Goal: Task Accomplishment & Management: Manage account settings

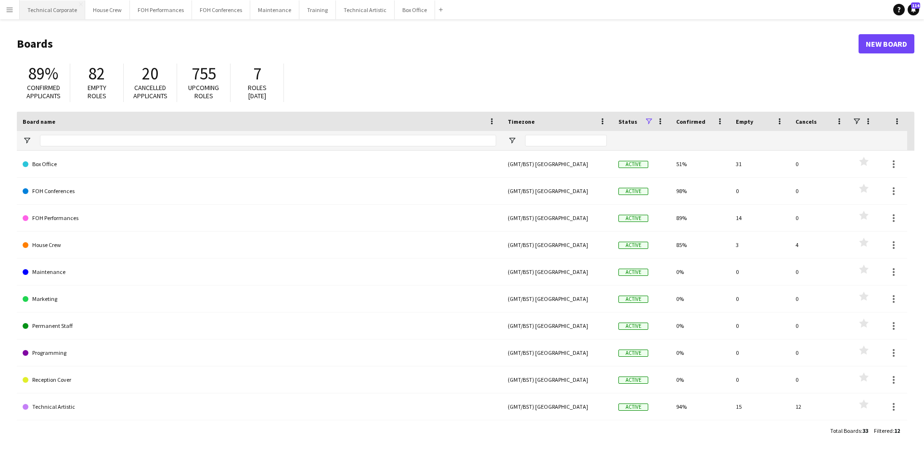
click at [67, 12] on button "Technical Corporate Close" at bounding box center [52, 9] width 65 height 19
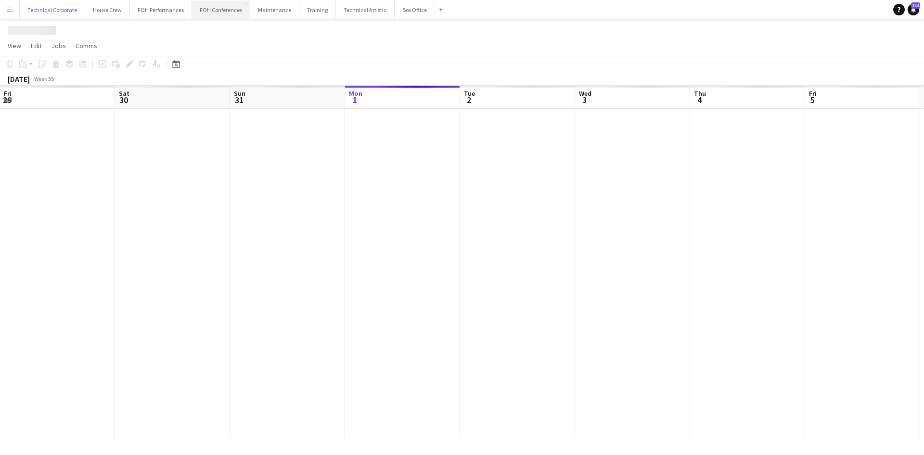
scroll to position [0, 230]
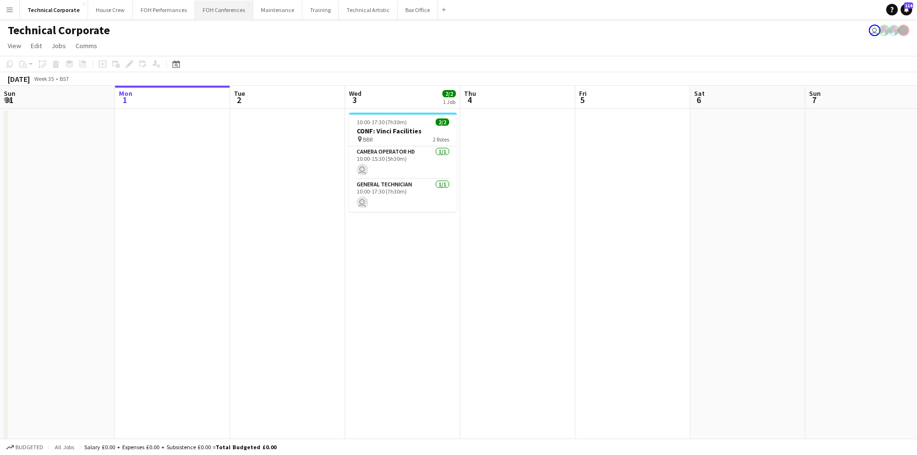
click at [207, 2] on button "FOH Conferences Close" at bounding box center [224, 9] width 58 height 19
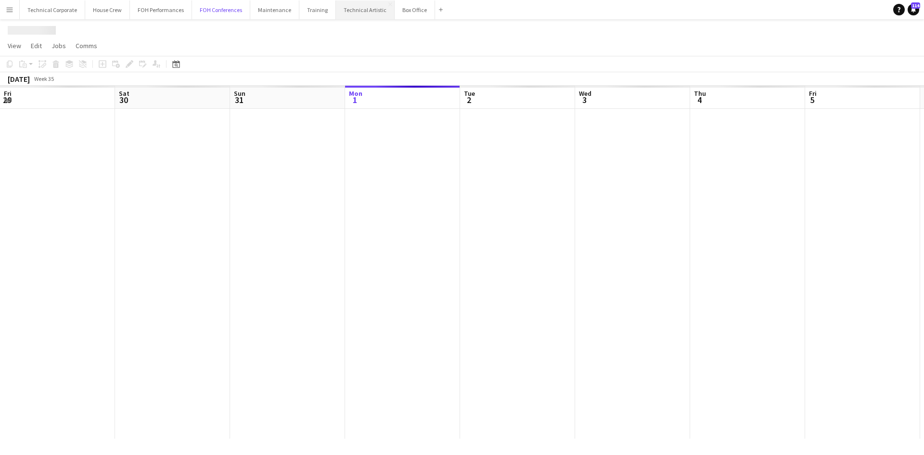
scroll to position [0, 230]
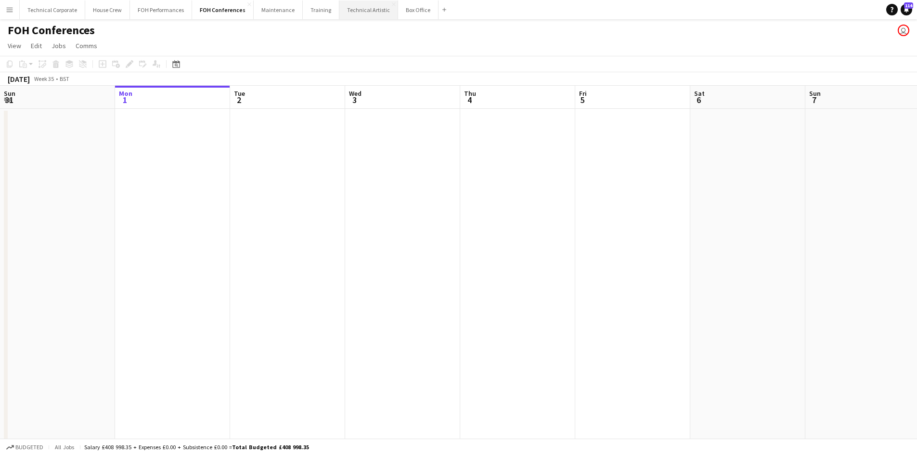
click at [350, 11] on button "Technical Artistic Close" at bounding box center [368, 9] width 59 height 19
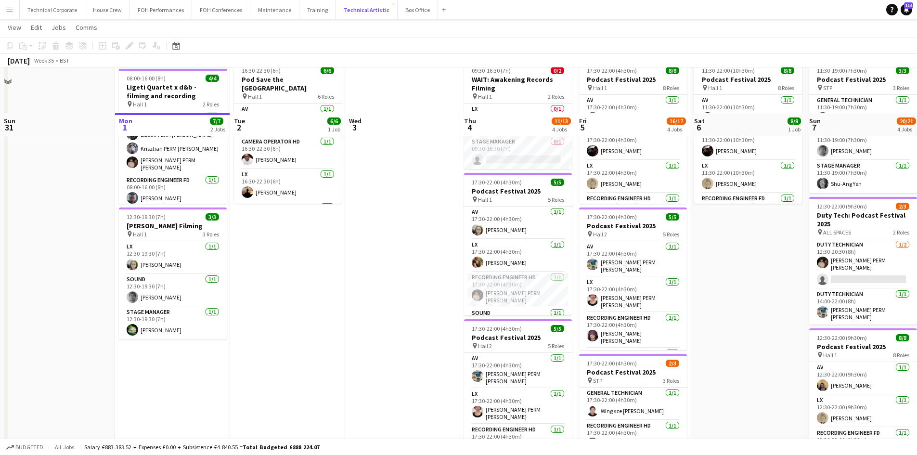
scroll to position [96, 0]
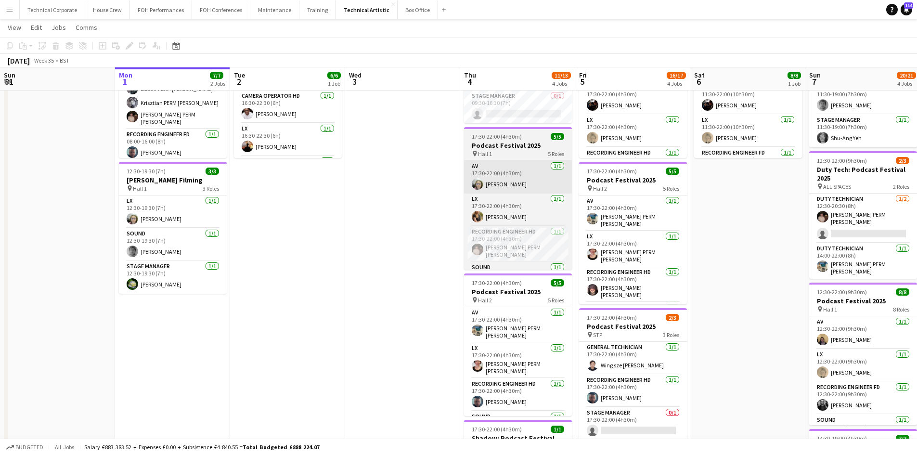
click at [181, 271] on app-card-role "Stage Manager [DATE] 12:30-19:30 (7h) [PERSON_NAME]" at bounding box center [173, 277] width 108 height 33
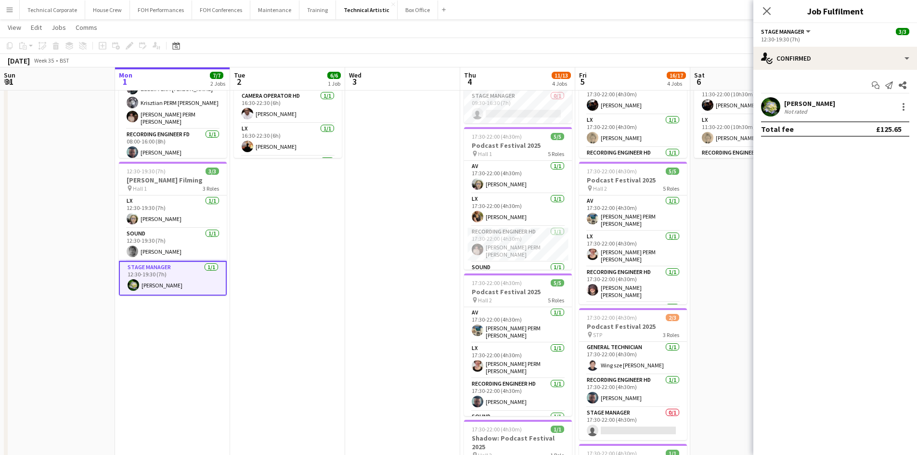
click at [813, 107] on div "[PERSON_NAME]" at bounding box center [809, 103] width 51 height 9
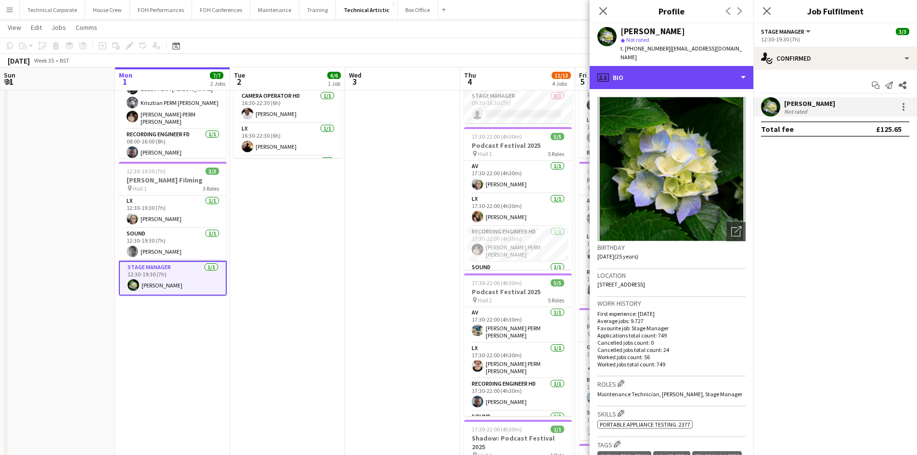
drag, startPoint x: 688, startPoint y: 64, endPoint x: 688, endPoint y: 90, distance: 26.5
click at [688, 66] on div "profile Bio" at bounding box center [672, 77] width 164 height 23
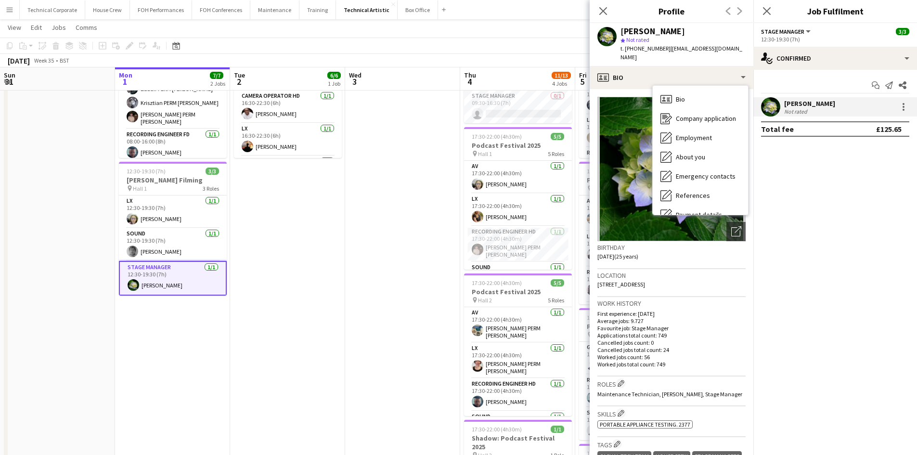
click at [837, 268] on mat-expansion-panel "check Confirmed Start chat Send notification Share [PERSON_NAME] Not rated Tota…" at bounding box center [835, 262] width 164 height 385
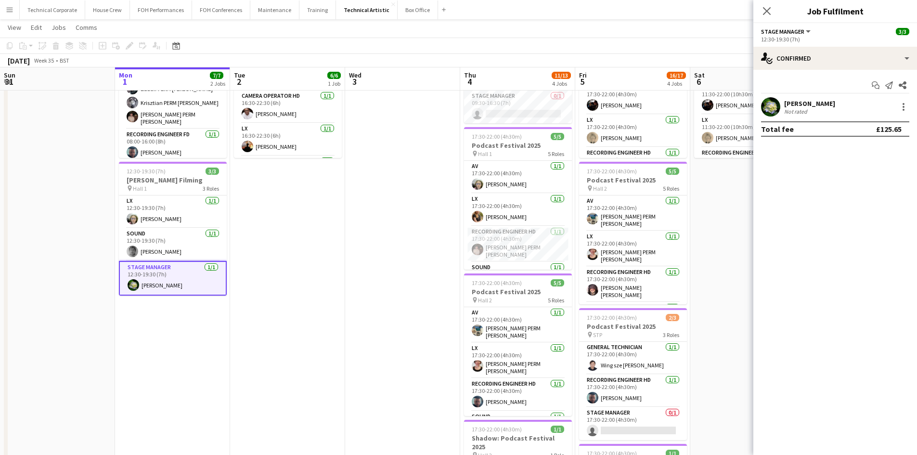
click at [818, 107] on div "[PERSON_NAME]" at bounding box center [809, 103] width 51 height 9
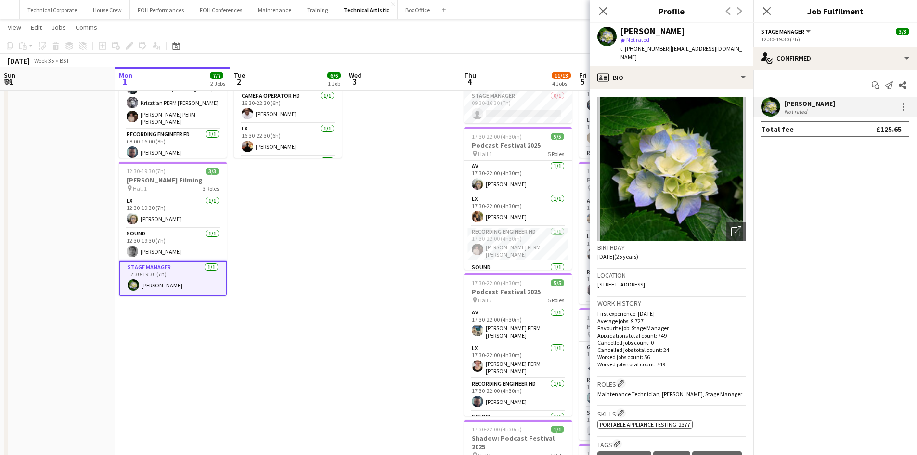
drag, startPoint x: 839, startPoint y: 226, endPoint x: 821, endPoint y: 33, distance: 193.9
click at [836, 217] on mat-expansion-panel "check Confirmed Start chat Send notification Share [PERSON_NAME] Not rated Tota…" at bounding box center [835, 262] width 164 height 385
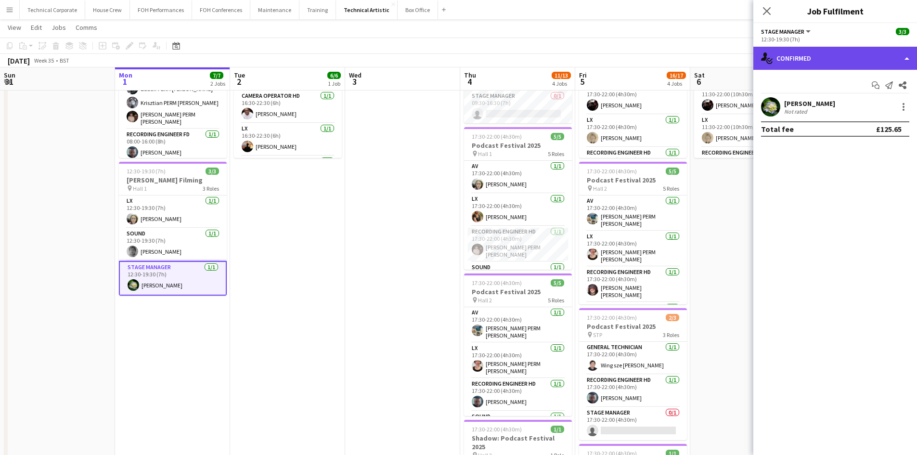
click at [814, 62] on div "single-neutral-actions-check-2 Confirmed" at bounding box center [835, 58] width 164 height 23
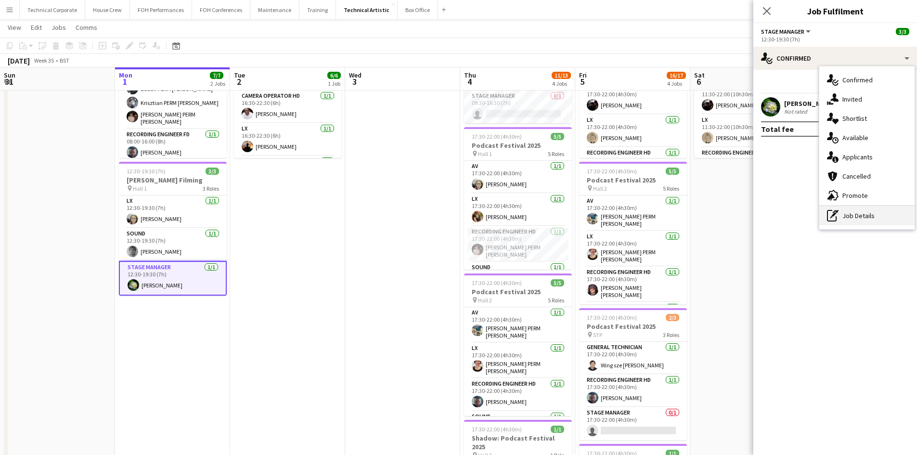
click at [841, 220] on div "pen-write Job Details" at bounding box center [866, 215] width 95 height 19
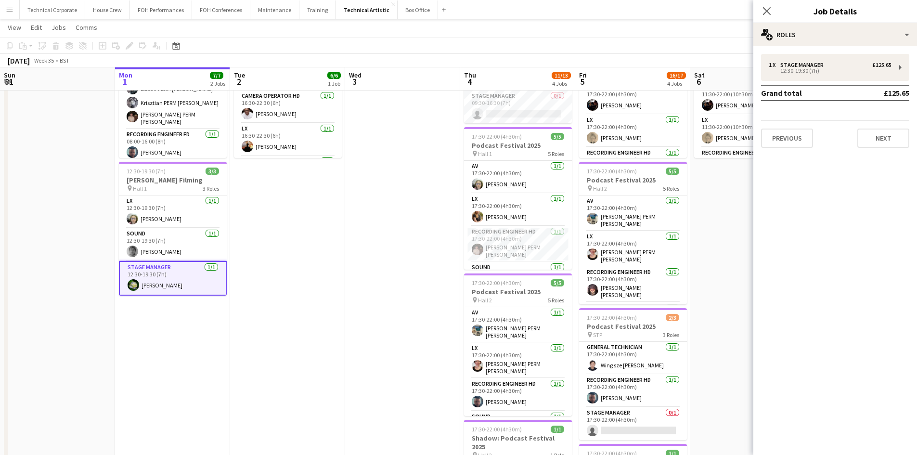
click at [835, 219] on mat-expansion-panel "pencil3 General details 1 x Stage Manager £125.65 12:30-19:30 (7h) Grand total …" at bounding box center [835, 250] width 164 height 409
click at [354, 265] on app-date-cell at bounding box center [402, 303] width 115 height 583
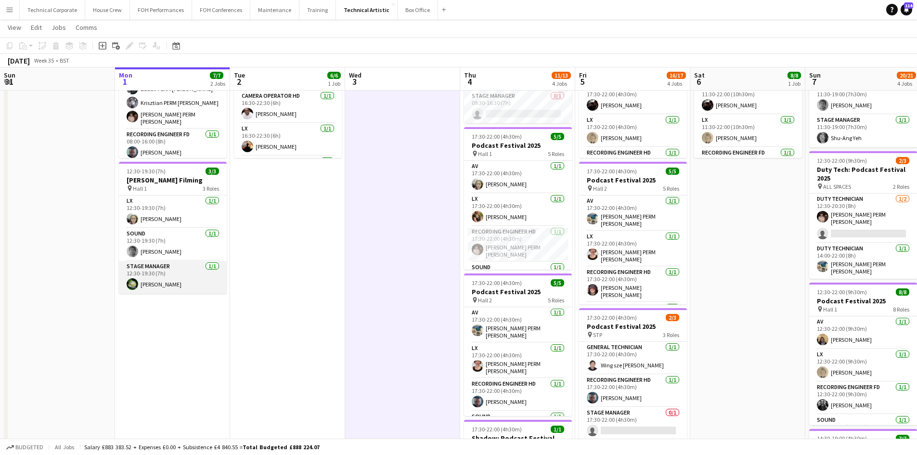
click at [181, 282] on app-card-role "Stage Manager [DATE] 12:30-19:30 (7h) [PERSON_NAME]" at bounding box center [173, 277] width 108 height 33
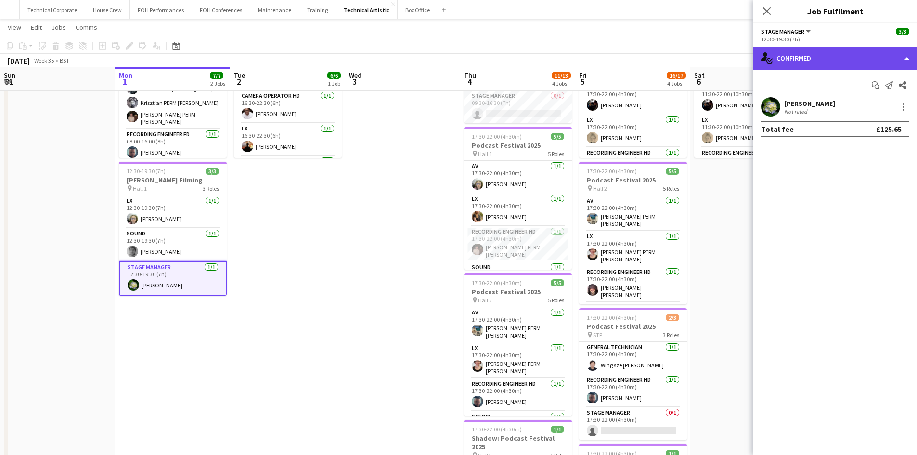
click at [799, 54] on div "single-neutral-actions-check-2 Confirmed" at bounding box center [835, 58] width 164 height 23
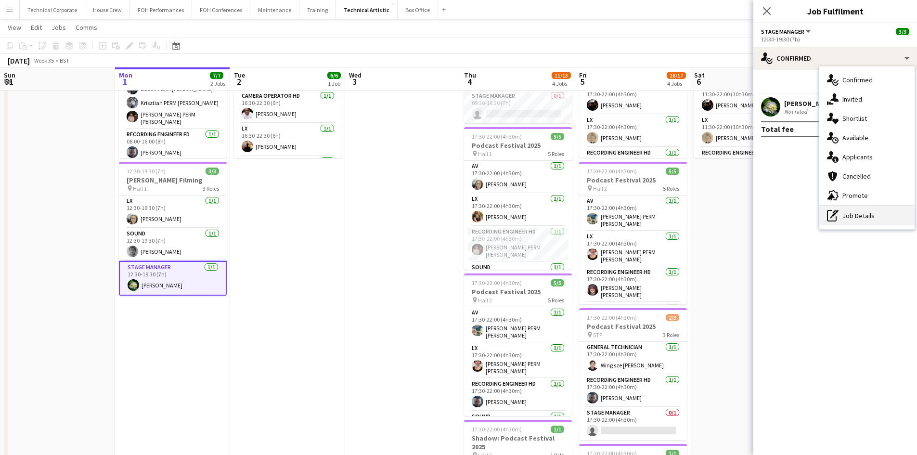
click at [856, 209] on div "pen-write Job Details" at bounding box center [866, 215] width 95 height 19
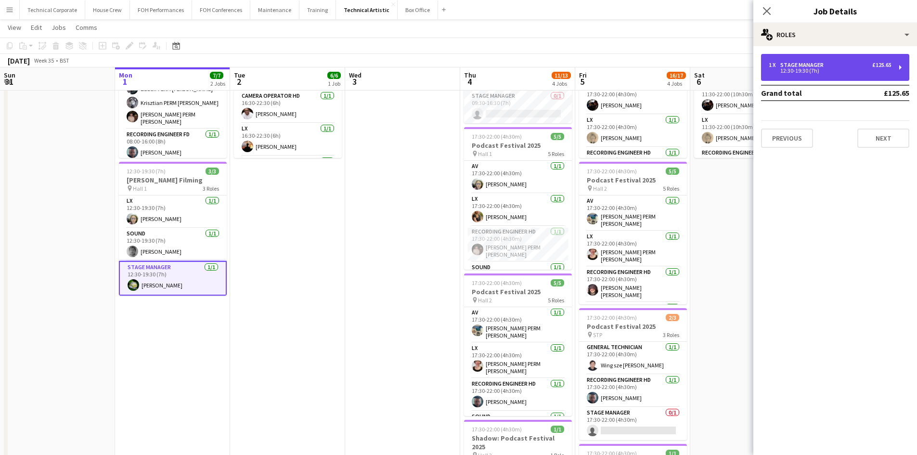
click at [841, 70] on div "12:30-19:30 (7h)" at bounding box center [830, 70] width 123 height 5
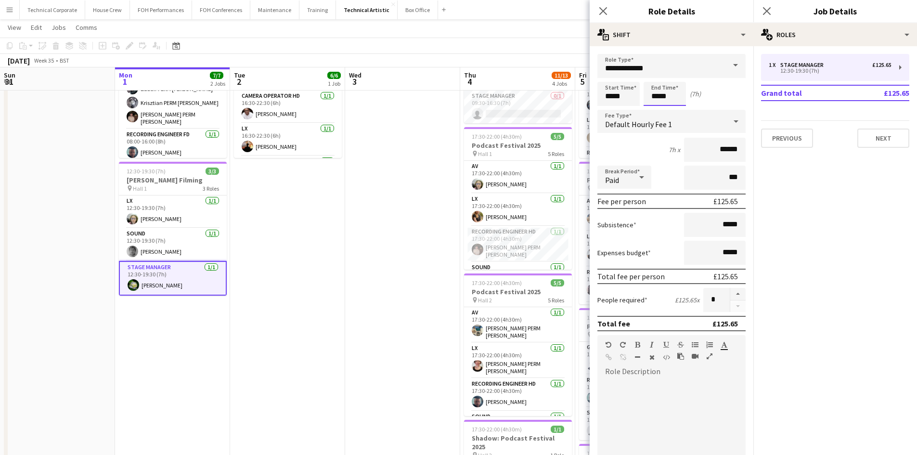
click at [666, 94] on input "*****" at bounding box center [665, 94] width 42 height 24
type input "*****"
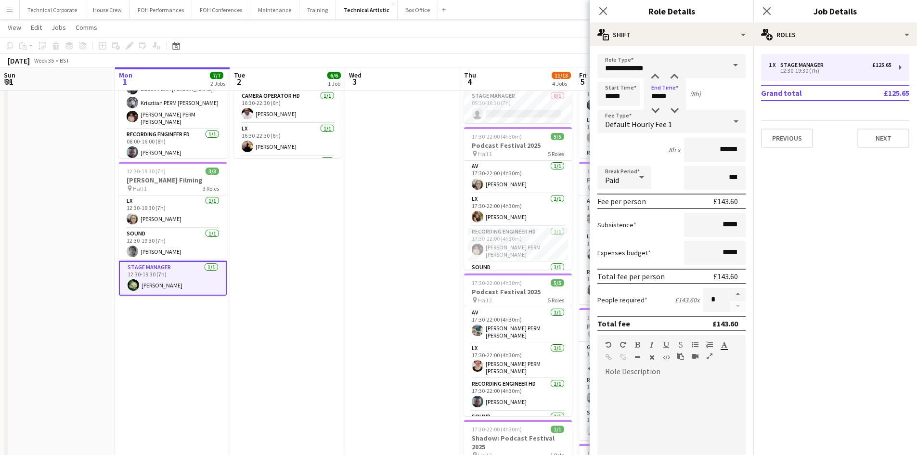
click at [890, 311] on mat-expansion-panel "pencil3 General details 1 x Stage Manager £125.65 12:30-19:30 (7h) Grand total …" at bounding box center [835, 250] width 164 height 409
click at [217, 369] on app-date-cell "In progress 08:00-16:00 (8h) 4/4 Ligeti Quartet x d&b - filming and recording p…" at bounding box center [172, 303] width 115 height 583
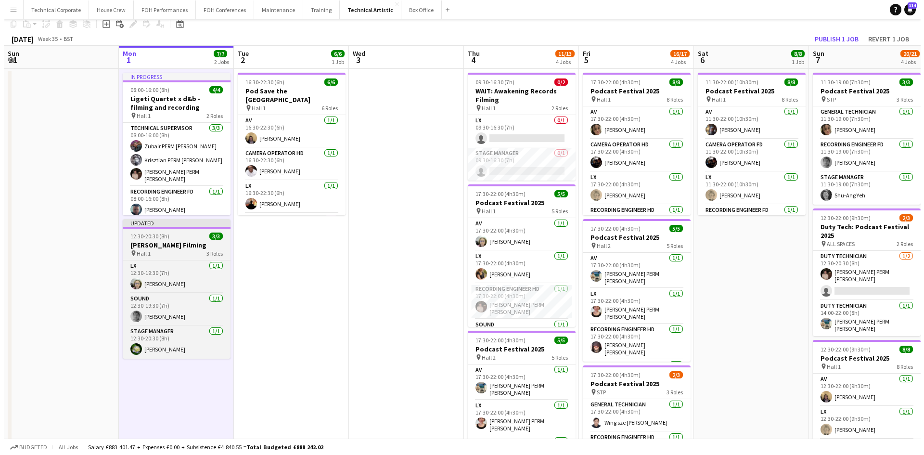
scroll to position [0, 0]
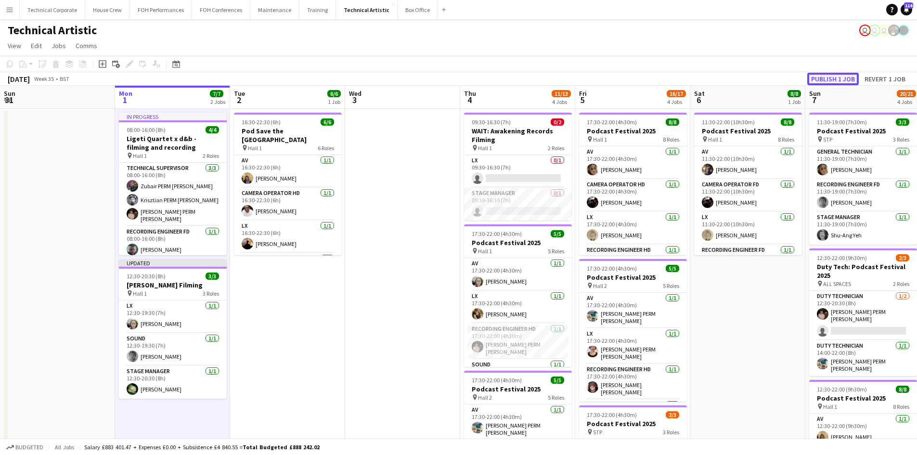
click at [819, 76] on button "Publish 1 job" at bounding box center [833, 79] width 52 height 13
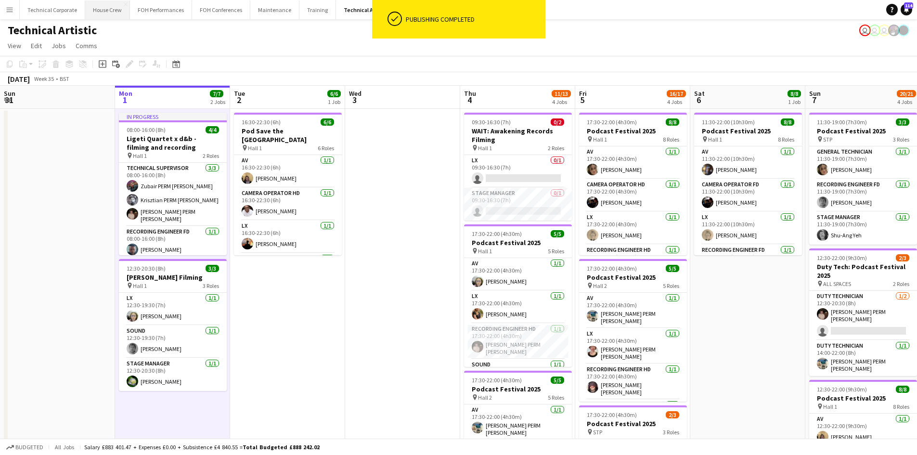
click at [106, 8] on button "House Crew Close" at bounding box center [107, 9] width 45 height 19
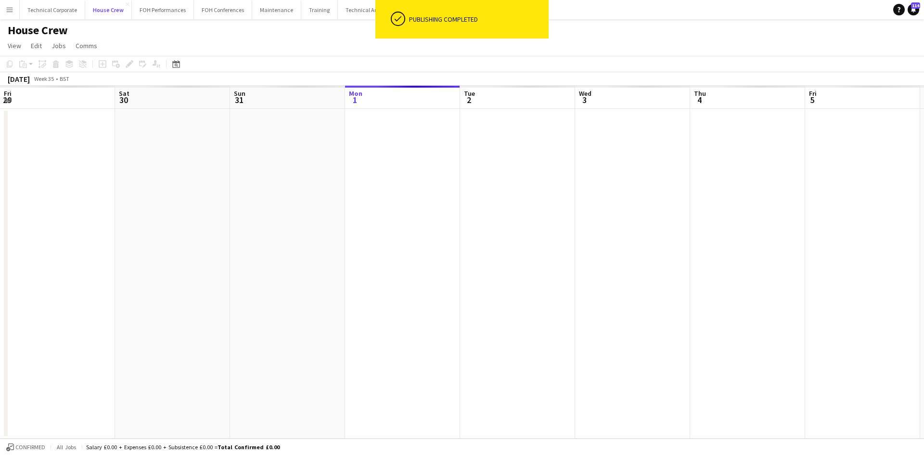
scroll to position [0, 230]
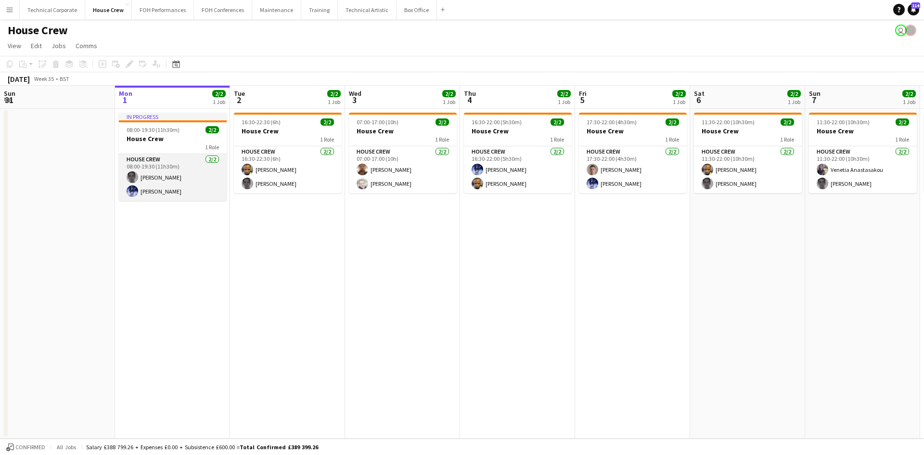
click at [178, 181] on app-card-role "House Crew [DATE] 08:00-19:30 (11h30m) [PERSON_NAME] [PERSON_NAME]" at bounding box center [173, 177] width 108 height 47
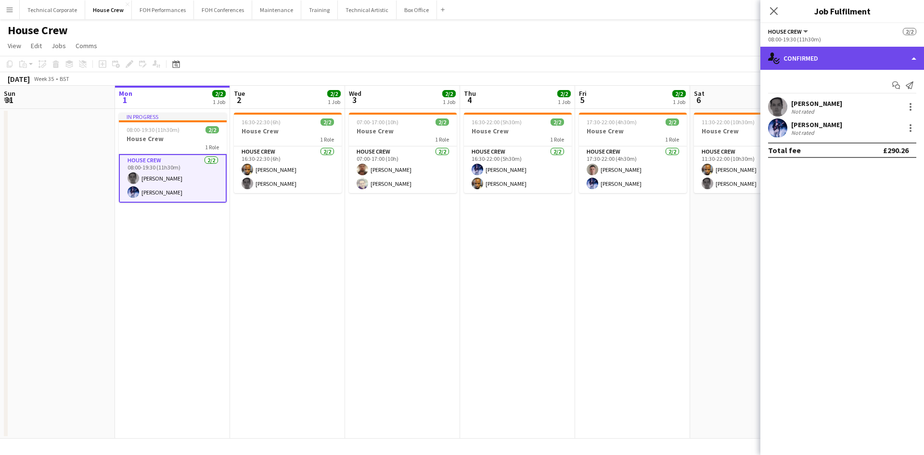
click at [804, 58] on div "single-neutral-actions-check-2 Confirmed" at bounding box center [843, 58] width 164 height 23
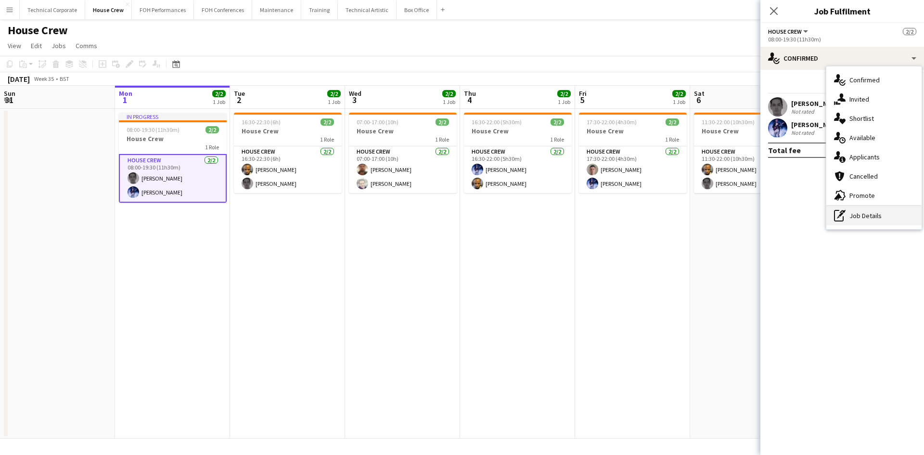
click at [848, 214] on div "pen-write Job Details" at bounding box center [873, 215] width 95 height 19
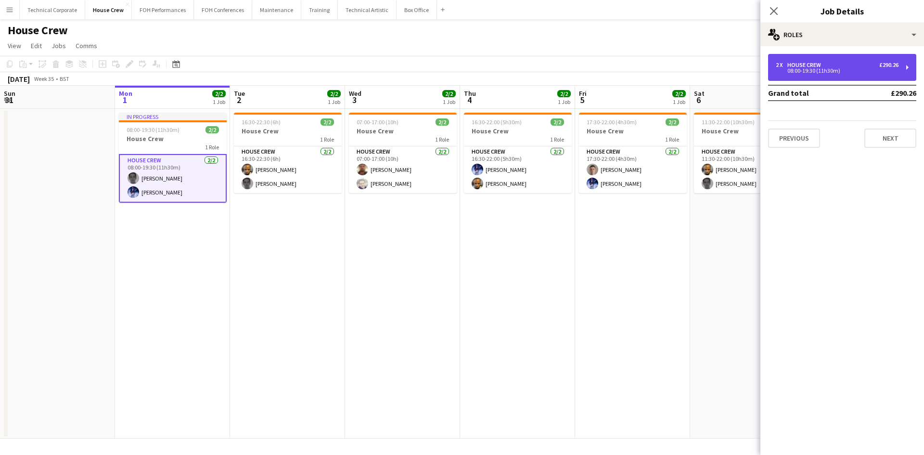
click at [839, 62] on div "2 x House Crew £290.26" at bounding box center [837, 65] width 123 height 7
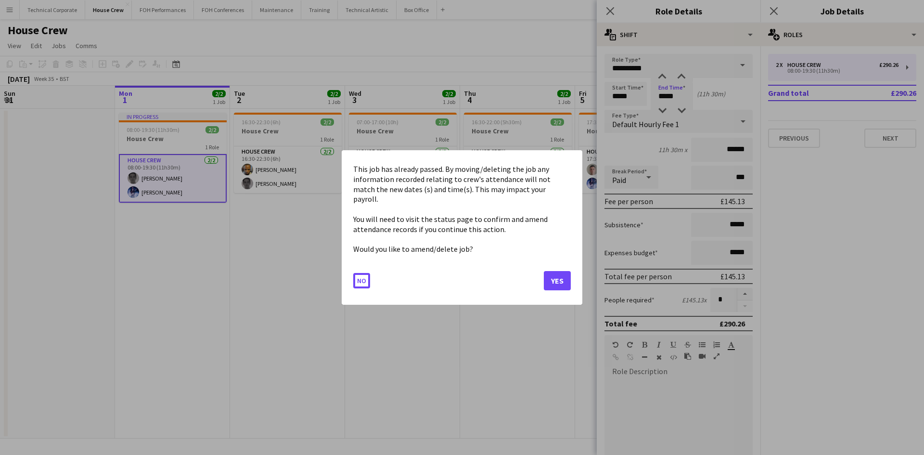
drag, startPoint x: 683, startPoint y: 88, endPoint x: 563, endPoint y: 99, distance: 120.8
click at [581, 103] on body "Menu Boards Boards Boards All jobs Status Workforce Workforce My Workforce Recr…" at bounding box center [462, 227] width 924 height 455
drag, startPoint x: 208, startPoint y: 313, endPoint x: 225, endPoint y: 308, distance: 18.1
click at [209, 313] on div at bounding box center [462, 227] width 924 height 455
click at [359, 275] on button "No" at bounding box center [361, 280] width 17 height 15
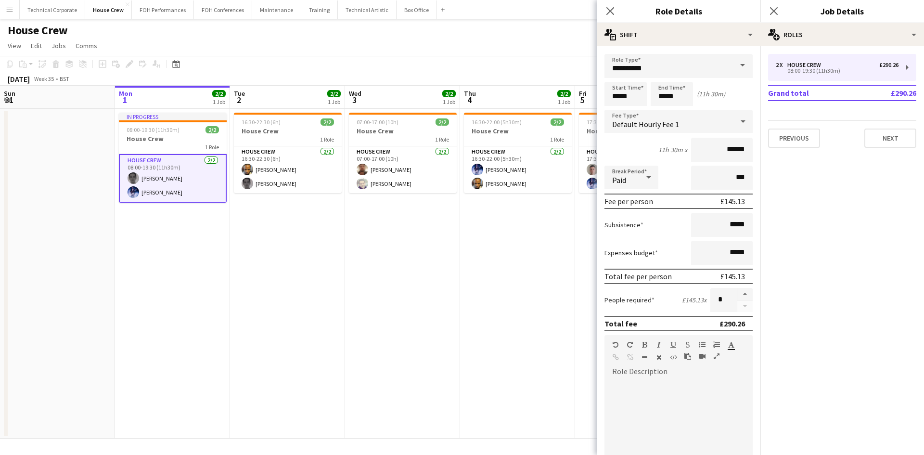
click at [197, 263] on app-date-cell "In progress 08:00-19:30 (11h30m) 2/2 House Crew 1 Role House Crew [DATE] 08:00-…" at bounding box center [172, 274] width 115 height 330
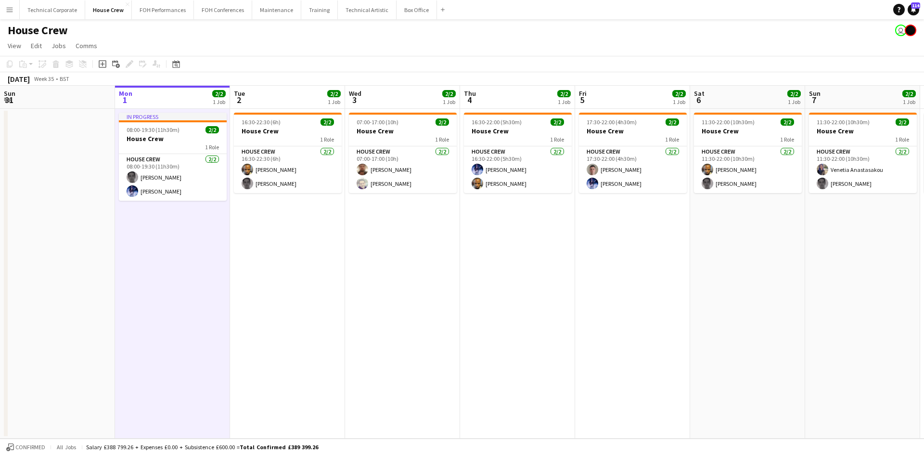
click at [149, 280] on app-date-cell "In progress 08:00-19:30 (11h30m) 2/2 House Crew 1 Role House Crew [DATE] 08:00-…" at bounding box center [172, 274] width 115 height 330
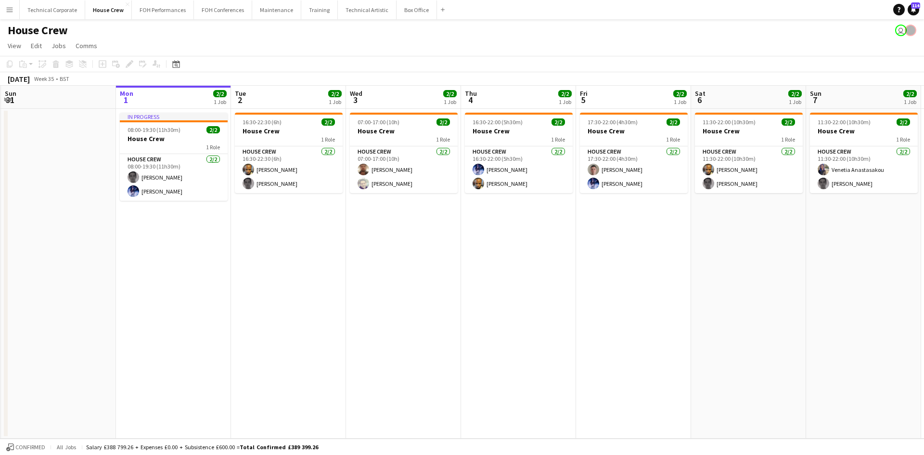
click at [16, 264] on app-date-cell at bounding box center [58, 274] width 115 height 330
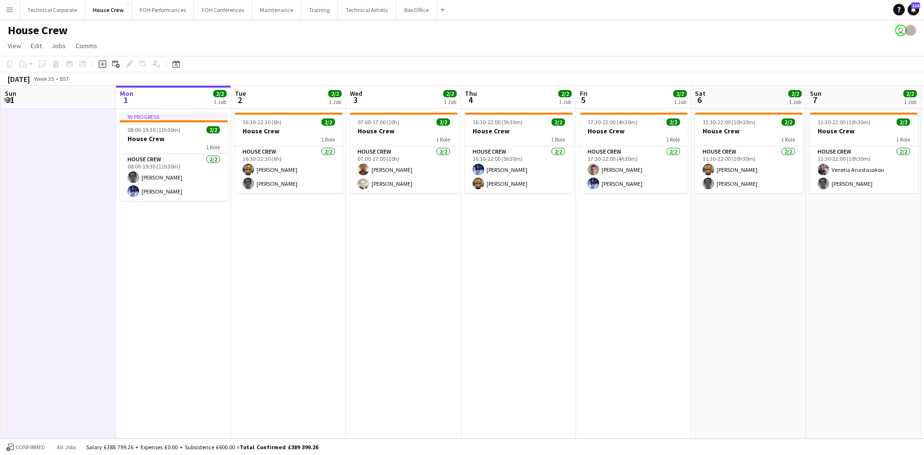
click at [56, 301] on app-date-cell at bounding box center [58, 274] width 115 height 330
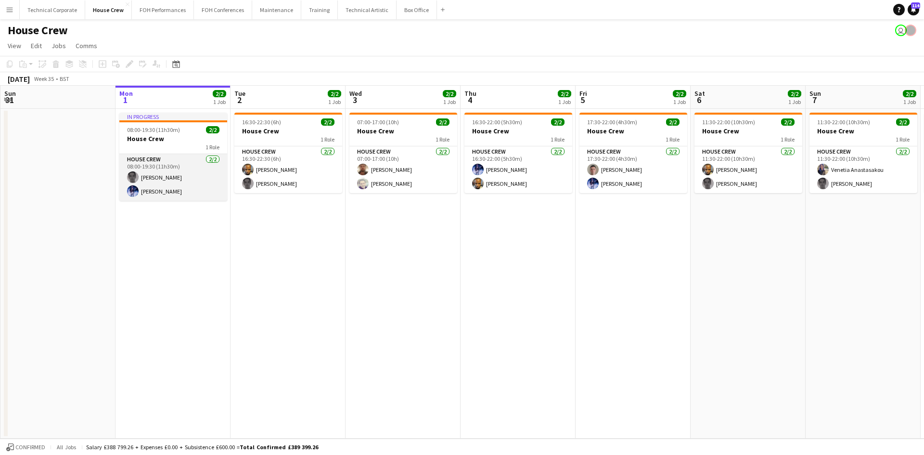
click at [160, 188] on app-card-role "House Crew [DATE] 08:00-19:30 (11h30m) [PERSON_NAME] [PERSON_NAME]" at bounding box center [173, 177] width 108 height 47
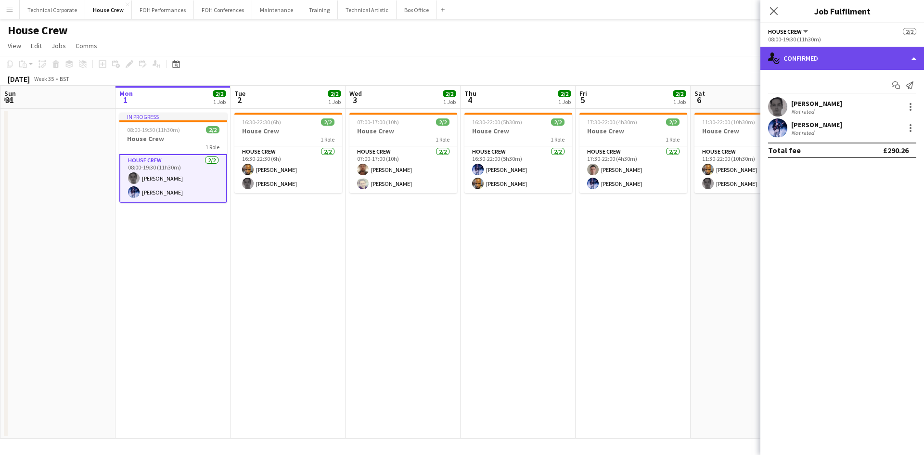
click at [804, 51] on div "single-neutral-actions-check-2 Confirmed" at bounding box center [843, 58] width 164 height 23
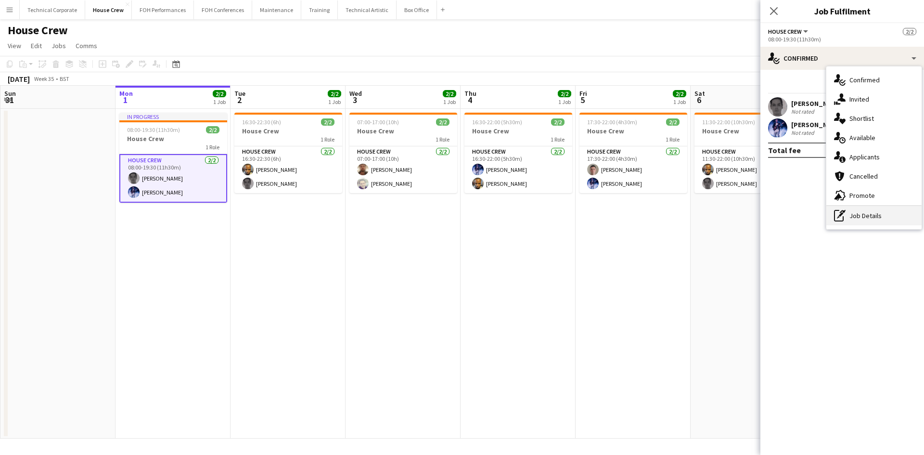
click at [881, 219] on div "pen-write Job Details" at bounding box center [873, 215] width 95 height 19
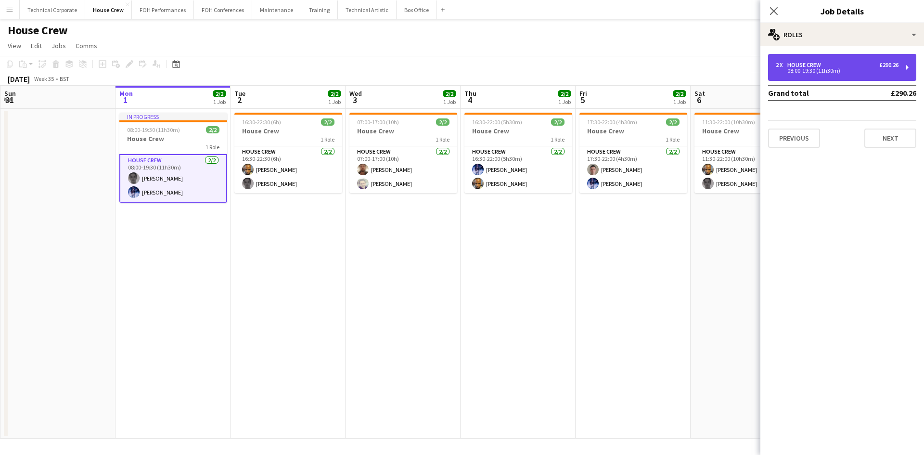
click at [807, 62] on div "House Crew" at bounding box center [806, 65] width 38 height 7
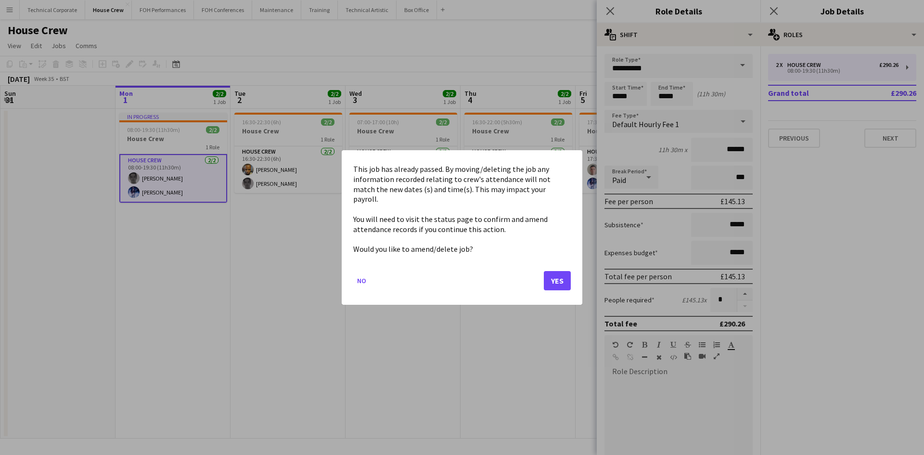
drag, startPoint x: 679, startPoint y: 97, endPoint x: 576, endPoint y: 95, distance: 102.5
click at [589, 97] on body "Menu Boards Boards Boards All jobs Status Workforce Workforce My Workforce Recr…" at bounding box center [462, 227] width 924 height 455
click at [550, 272] on button "Yes" at bounding box center [557, 280] width 27 height 19
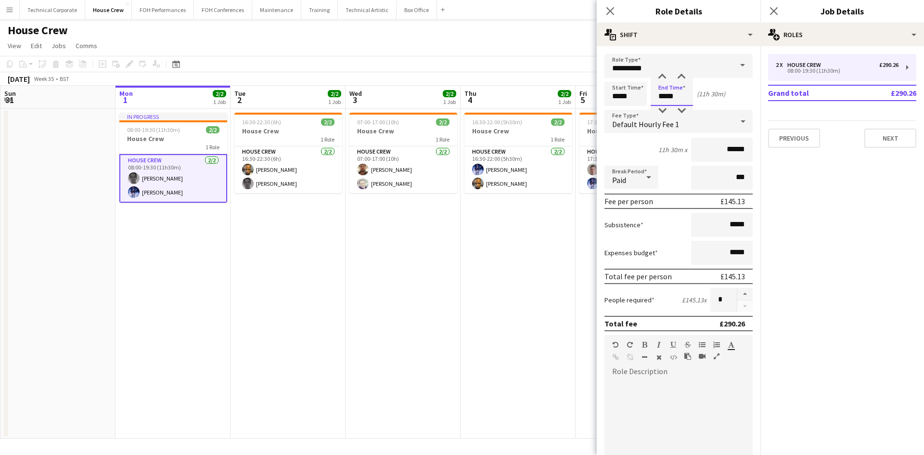
drag, startPoint x: 676, startPoint y: 89, endPoint x: 599, endPoint y: 107, distance: 78.7
click at [599, 107] on form "**********" at bounding box center [679, 328] width 164 height 549
type input "*****"
click at [390, 340] on app-date-cell "07:00-17:00 (10h) 2/2 House Crew 1 Role House Crew [DATE] 07:00-17:00 (10h) [PE…" at bounding box center [403, 274] width 115 height 330
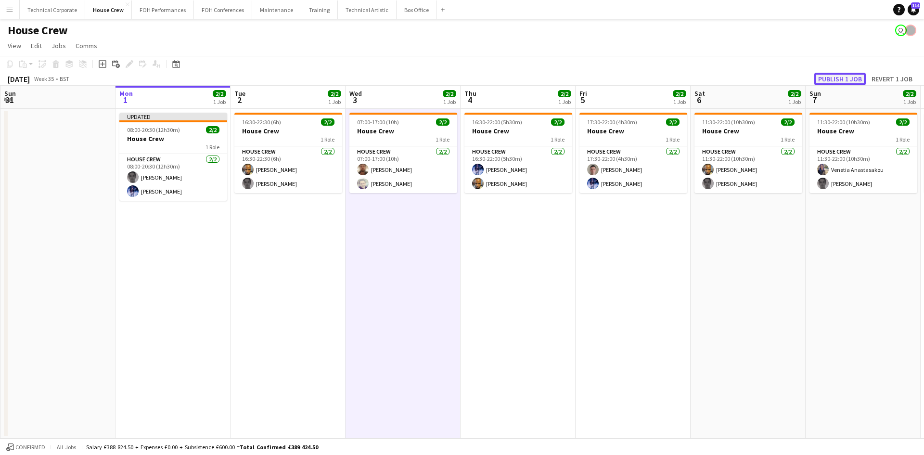
click at [831, 76] on button "Publish 1 job" at bounding box center [840, 79] width 52 height 13
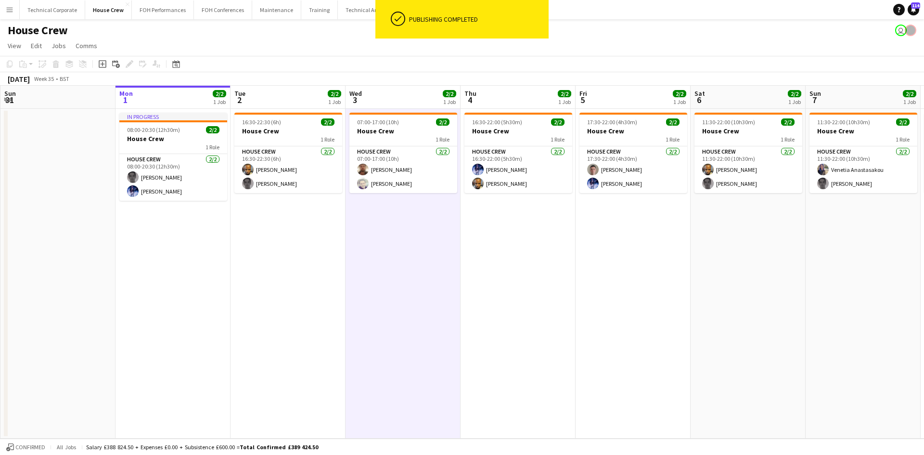
click at [413, 310] on app-date-cell "07:00-17:00 (10h) 2/2 House Crew 1 Role House Crew [DATE] 07:00-17:00 (10h) [PE…" at bounding box center [403, 274] width 115 height 330
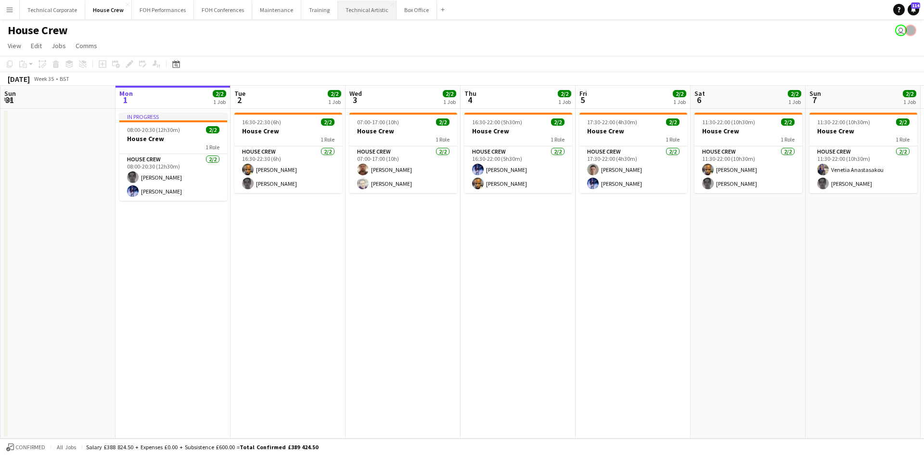
click at [350, 6] on button "Technical Artistic Close" at bounding box center [367, 9] width 59 height 19
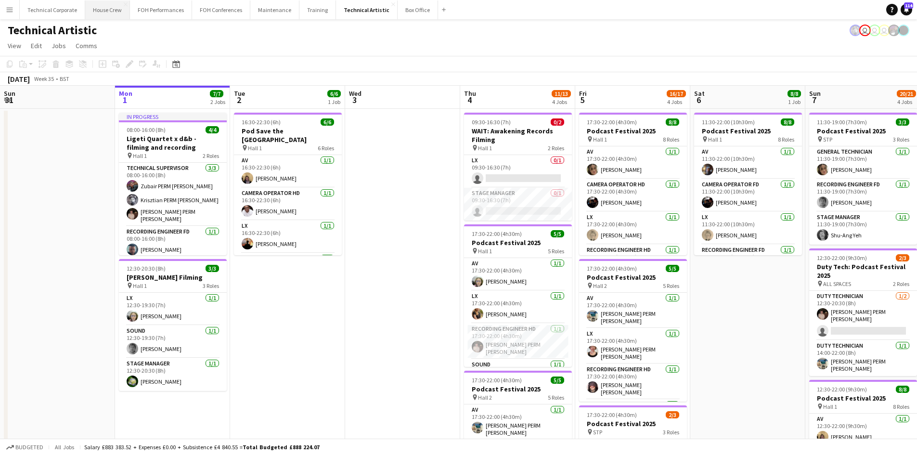
click at [99, 9] on button "House Crew Close" at bounding box center [107, 9] width 45 height 19
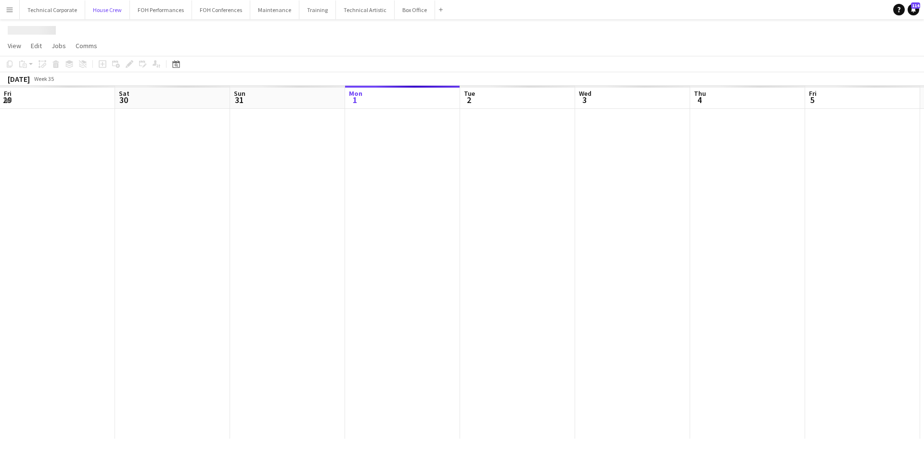
scroll to position [0, 230]
